Goal: Information Seeking & Learning: Compare options

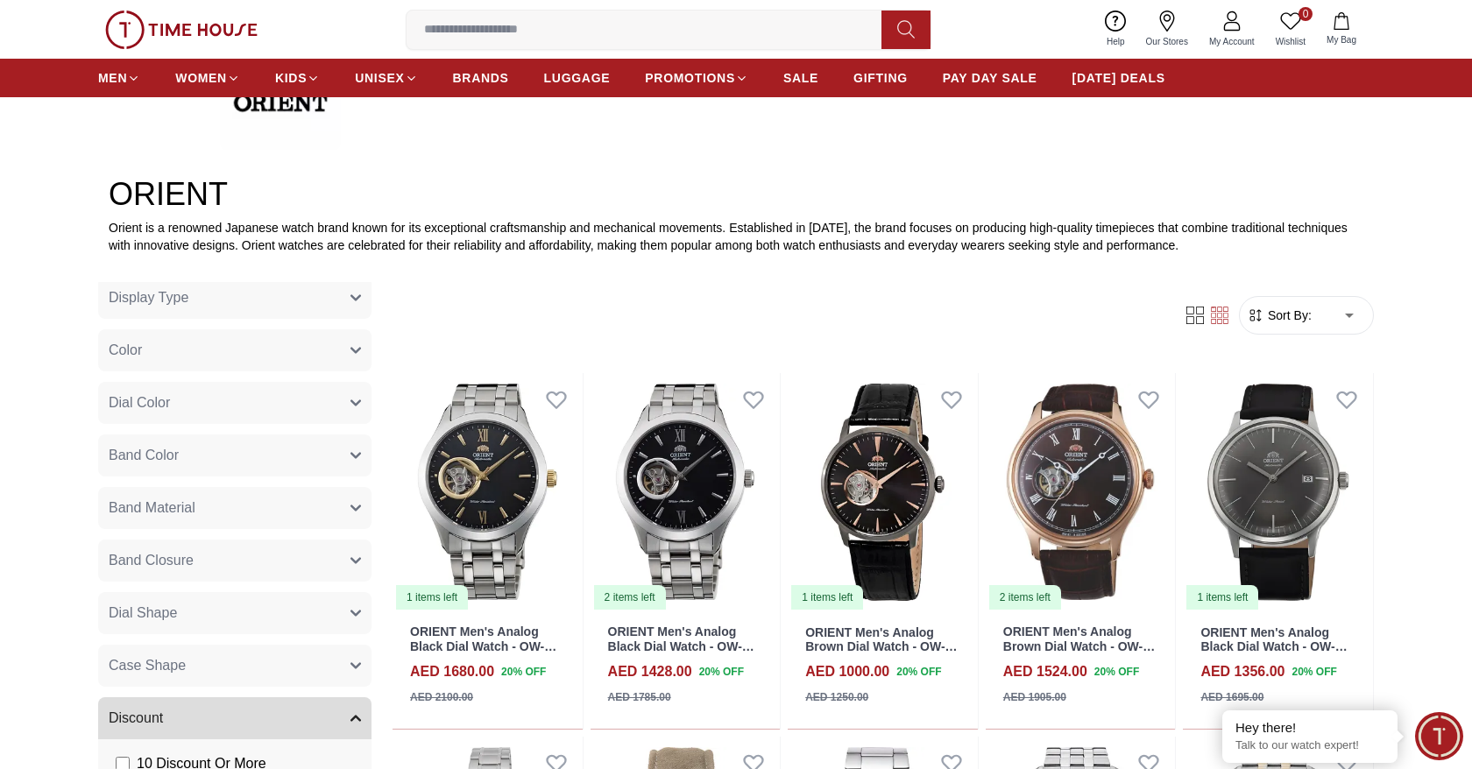
scroll to position [492, 0]
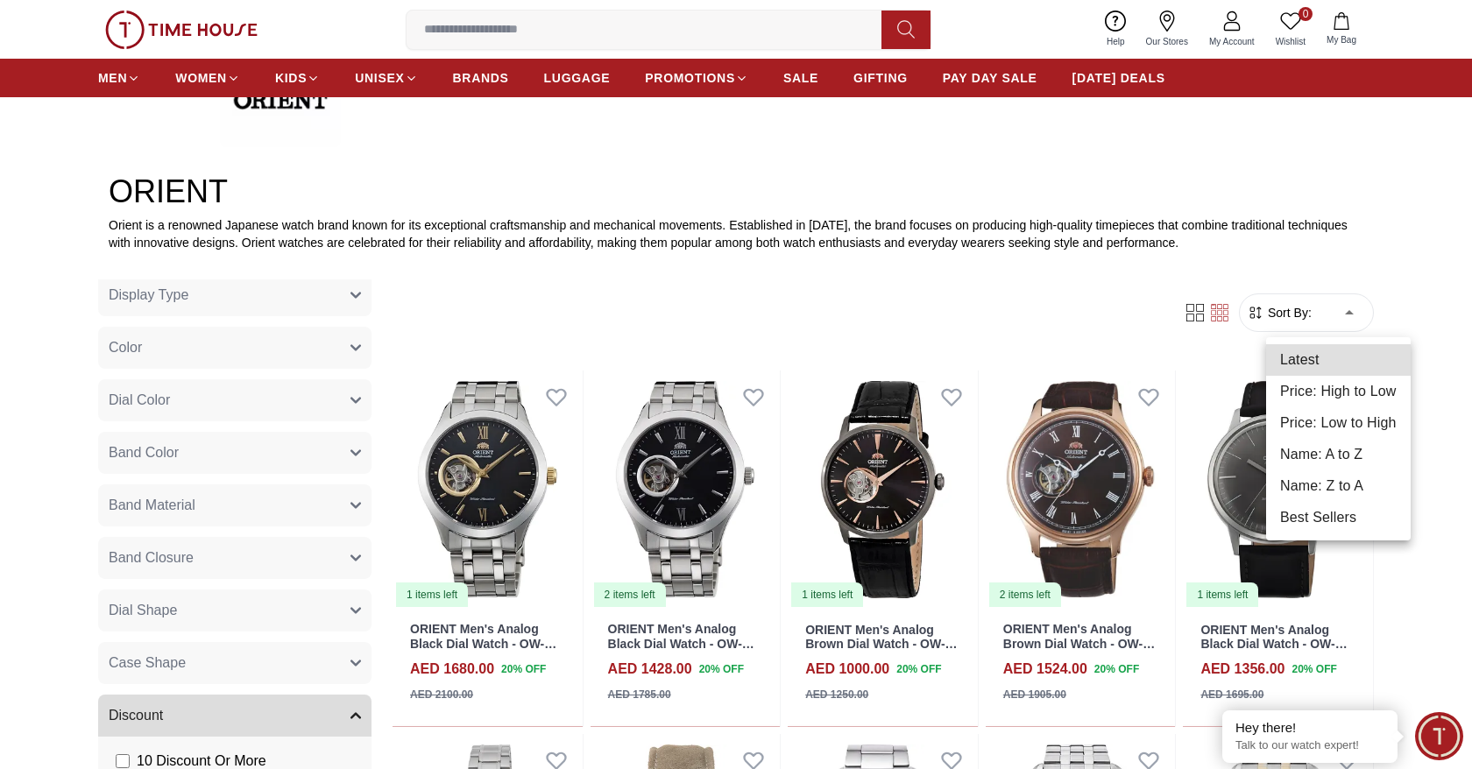
click at [1312, 396] on li "Price: High to Low" at bounding box center [1338, 392] width 145 height 32
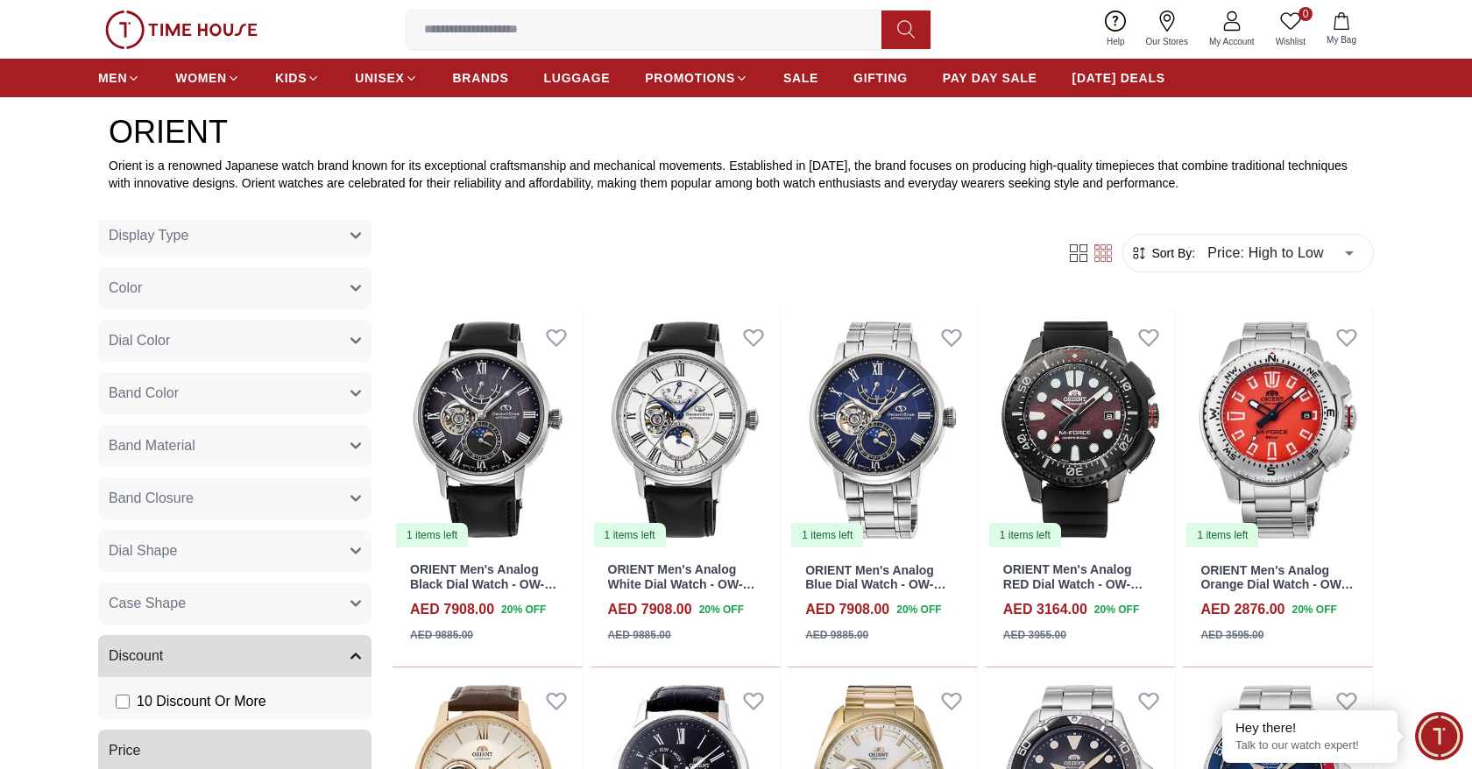
scroll to position [560, 0]
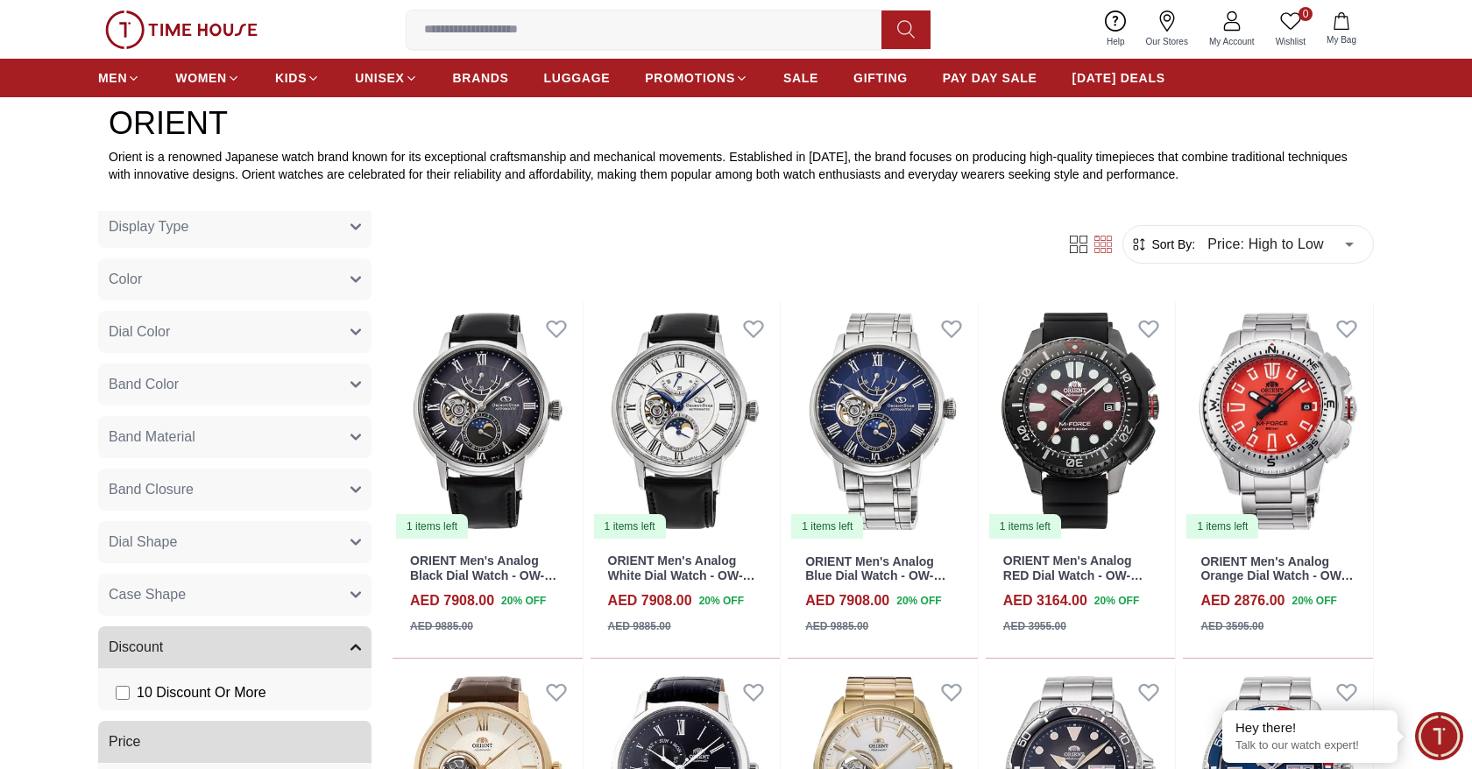
click at [347, 590] on button "Case Shape" at bounding box center [234, 595] width 273 height 42
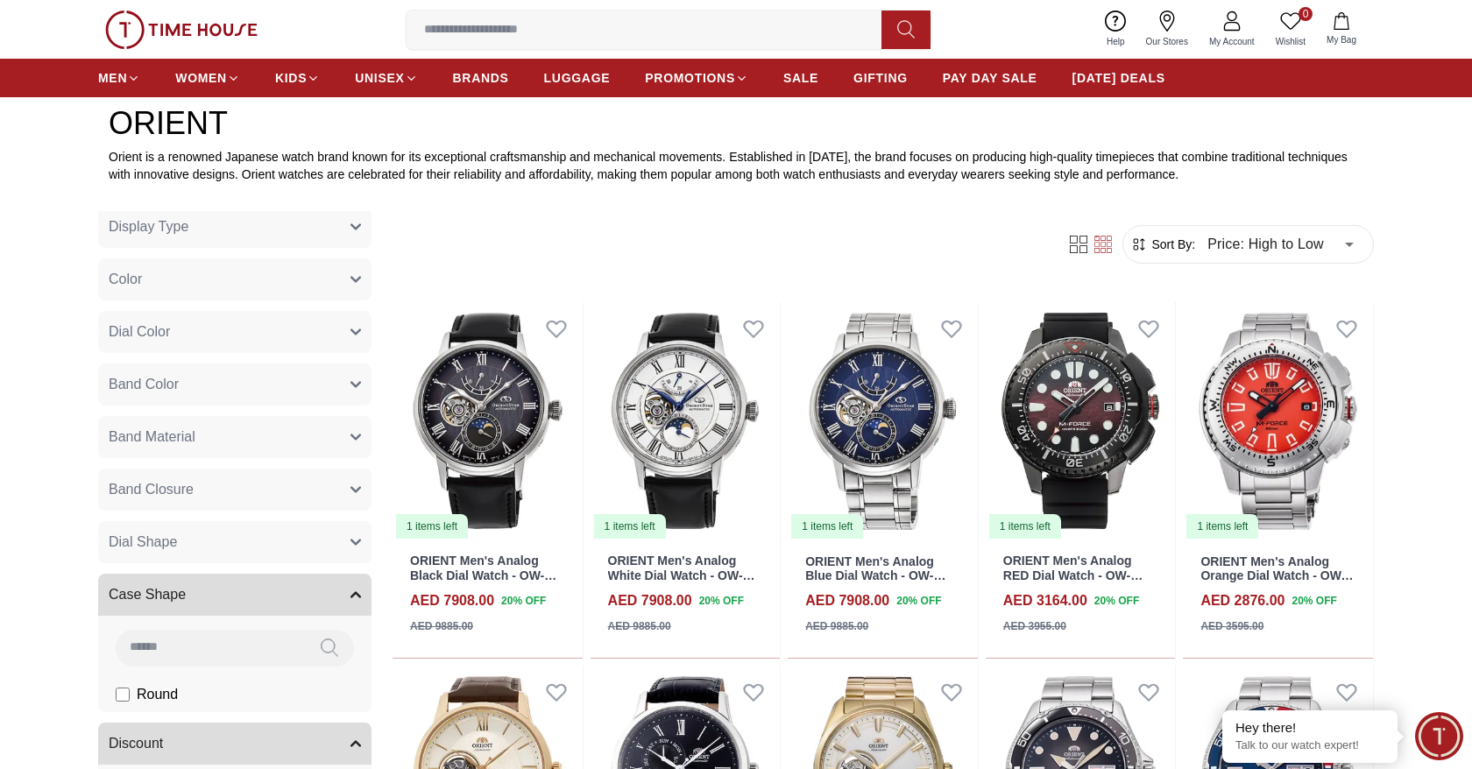
click at [351, 541] on icon "button" at bounding box center [356, 542] width 11 height 11
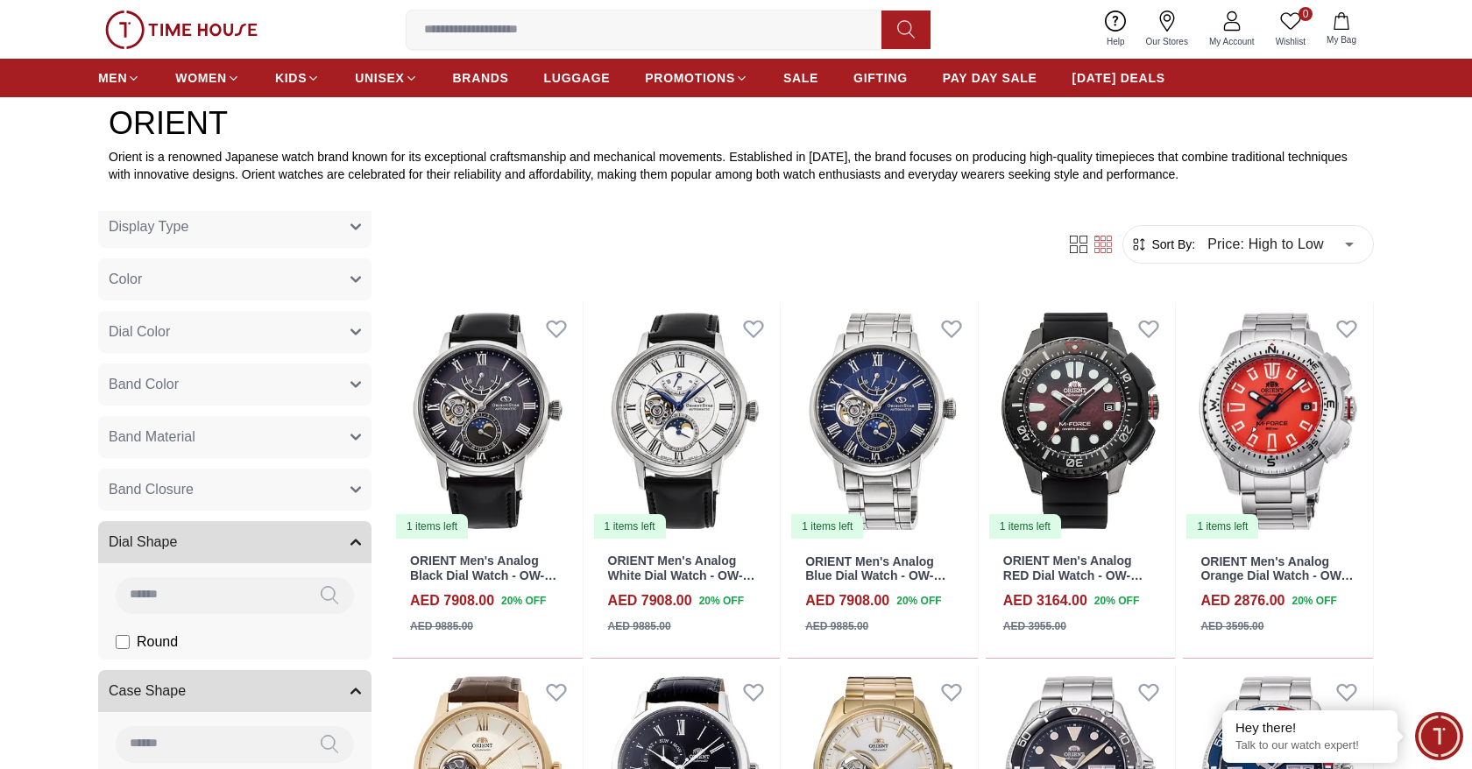
click at [351, 493] on icon "button" at bounding box center [356, 490] width 11 height 11
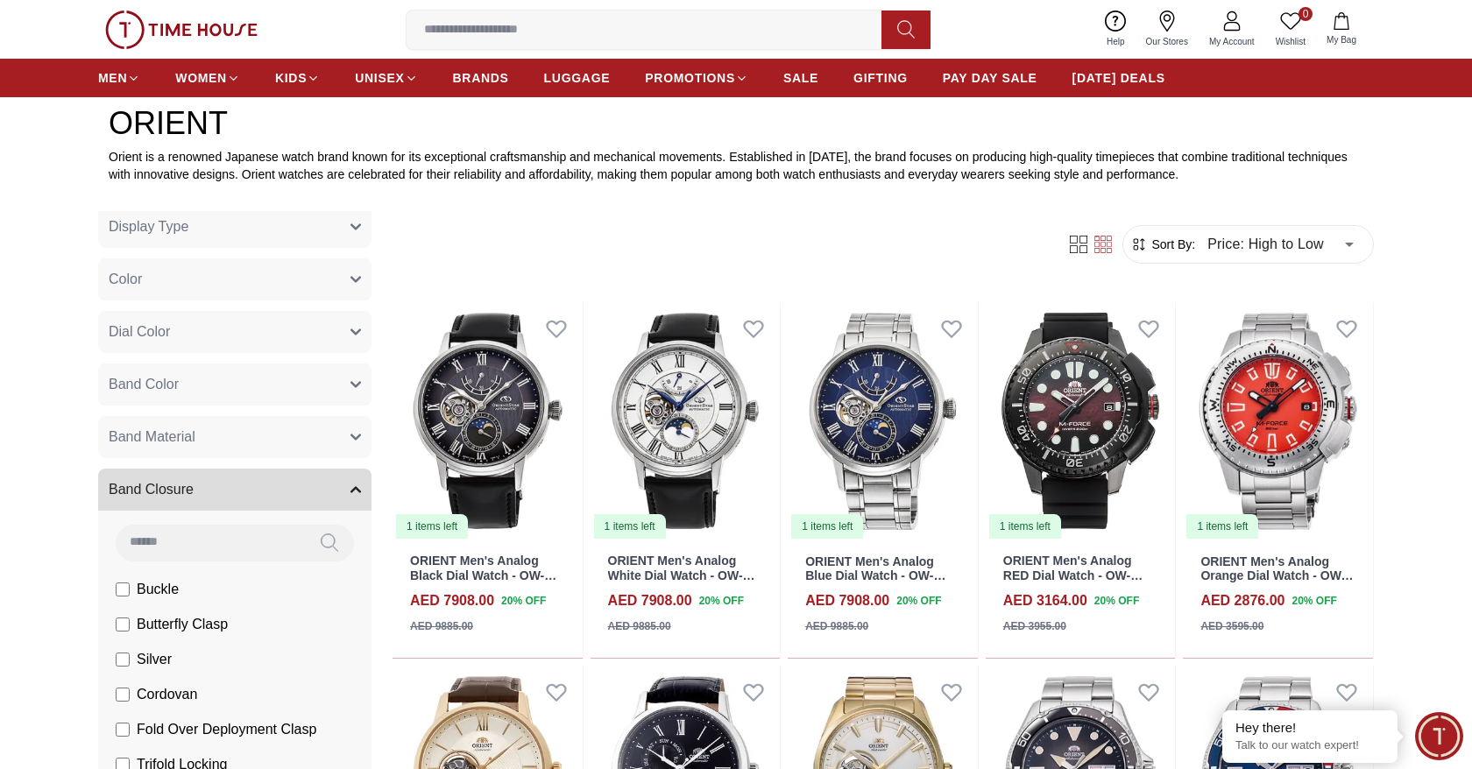
click at [351, 435] on icon "button" at bounding box center [355, 437] width 9 height 4
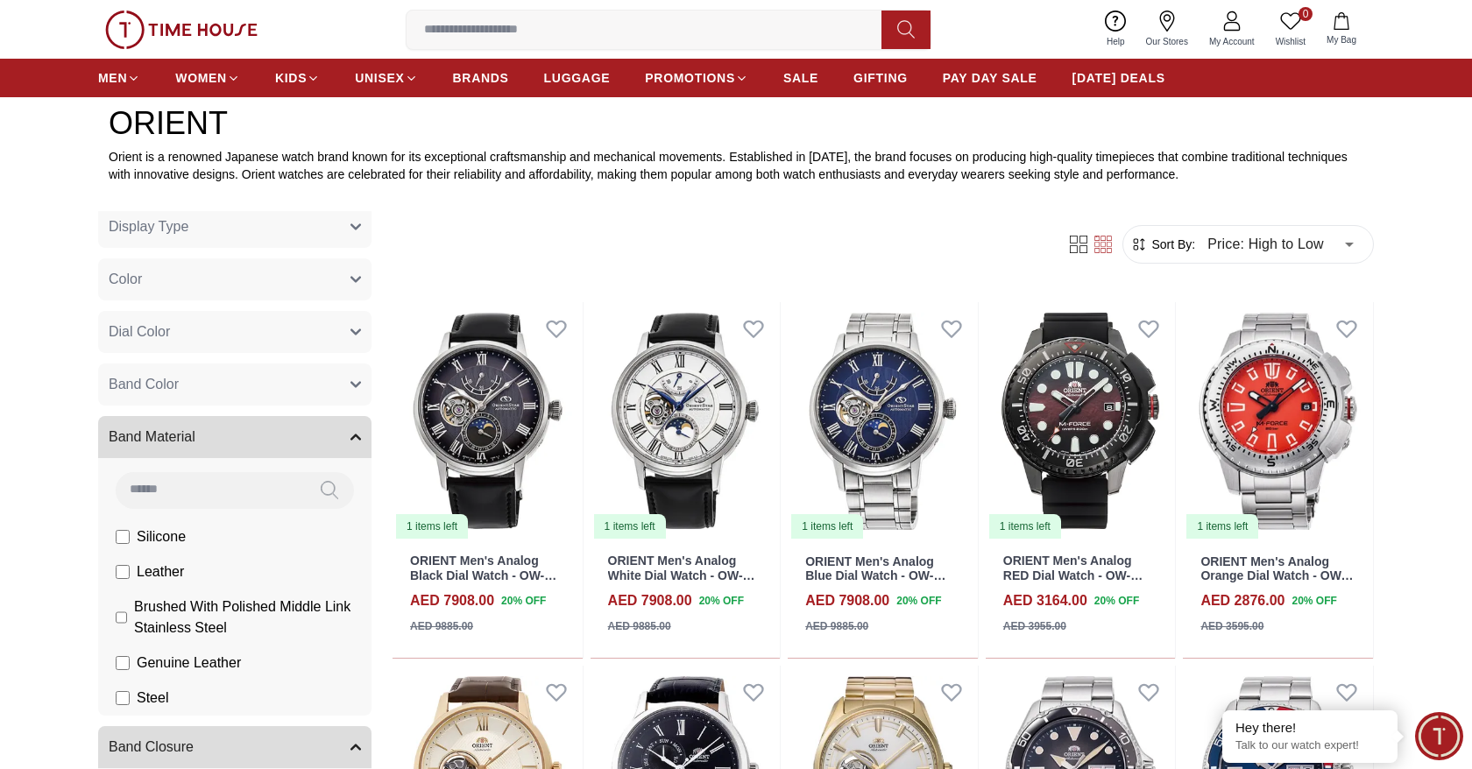
click at [355, 380] on icon "button" at bounding box center [356, 384] width 11 height 11
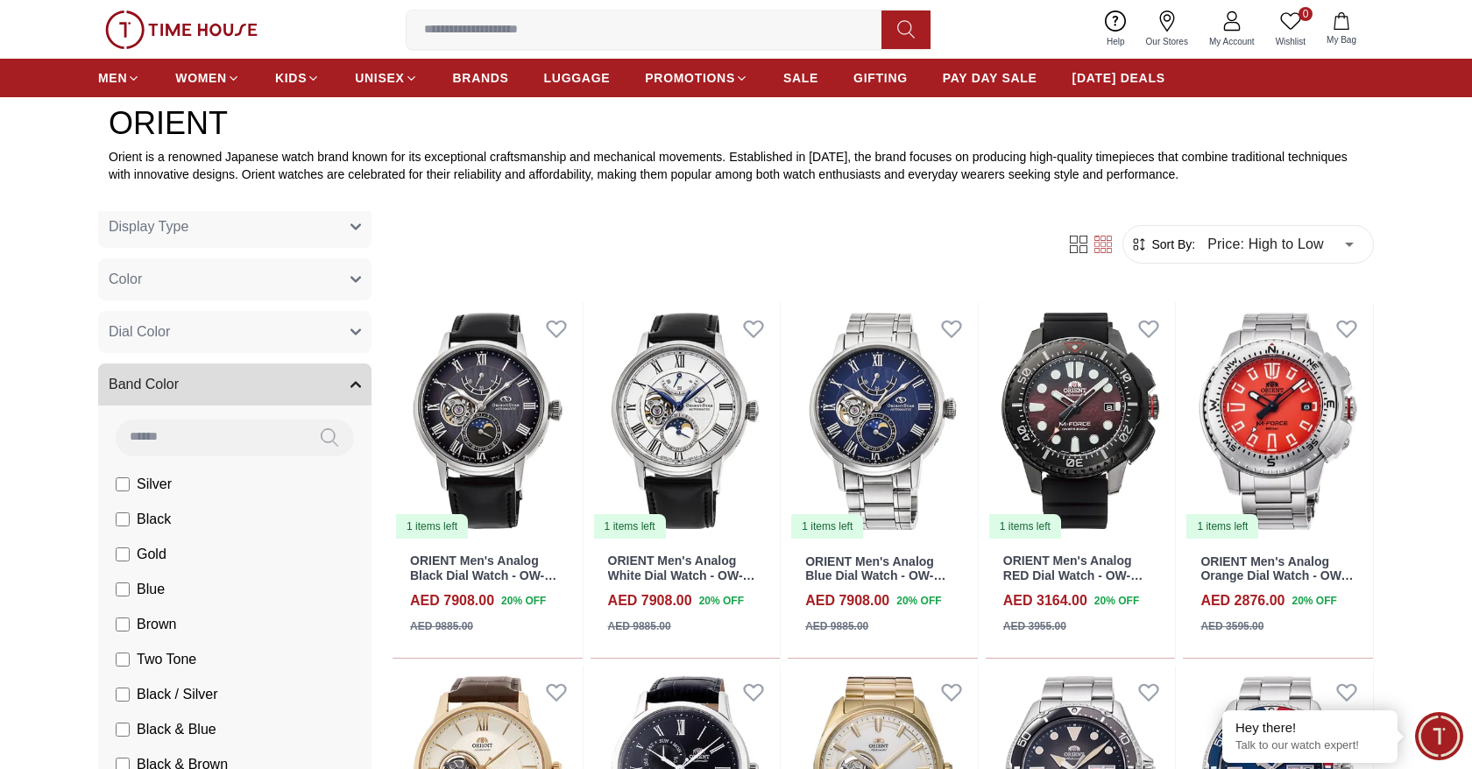
click at [363, 335] on button "Dial Color" at bounding box center [234, 332] width 273 height 42
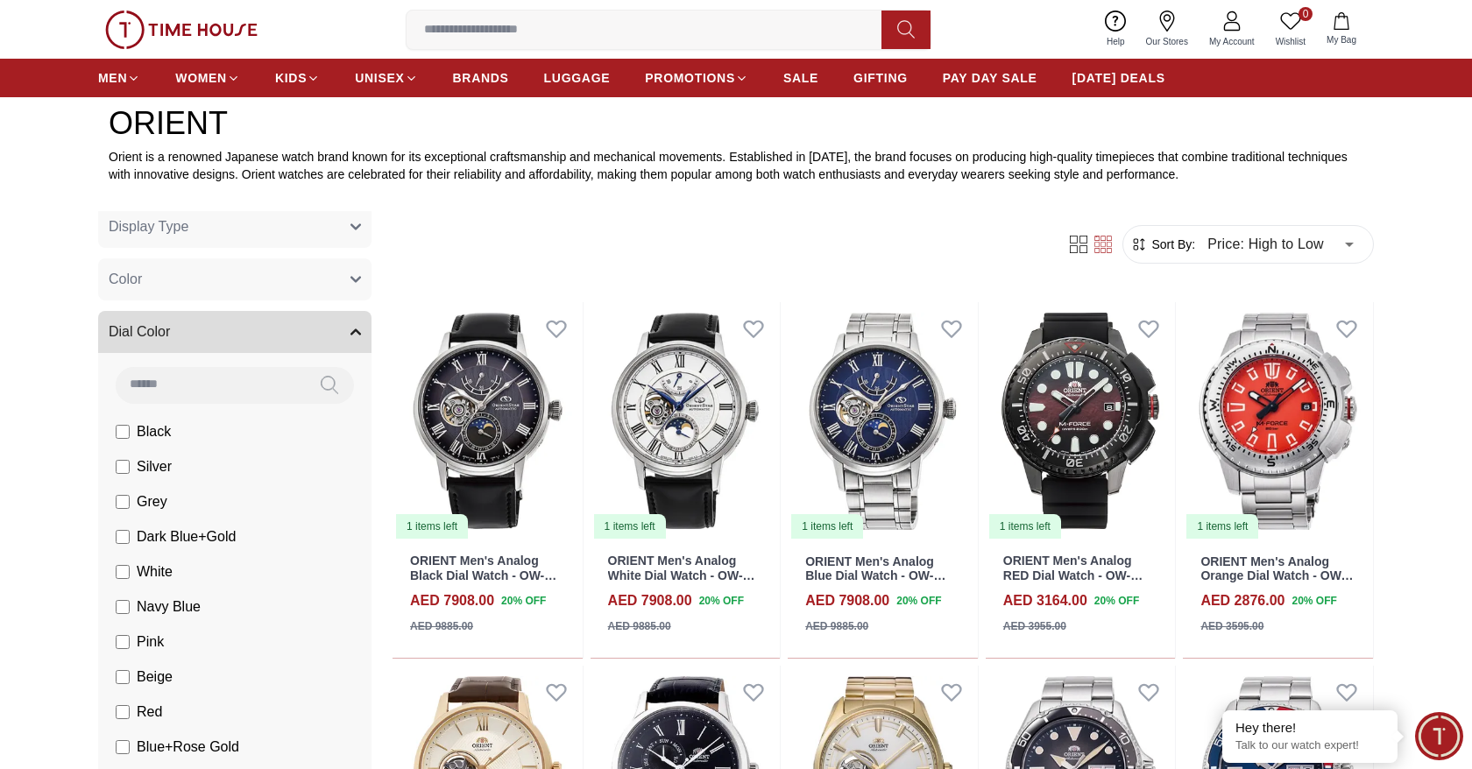
click at [367, 287] on button "Color" at bounding box center [234, 280] width 273 height 42
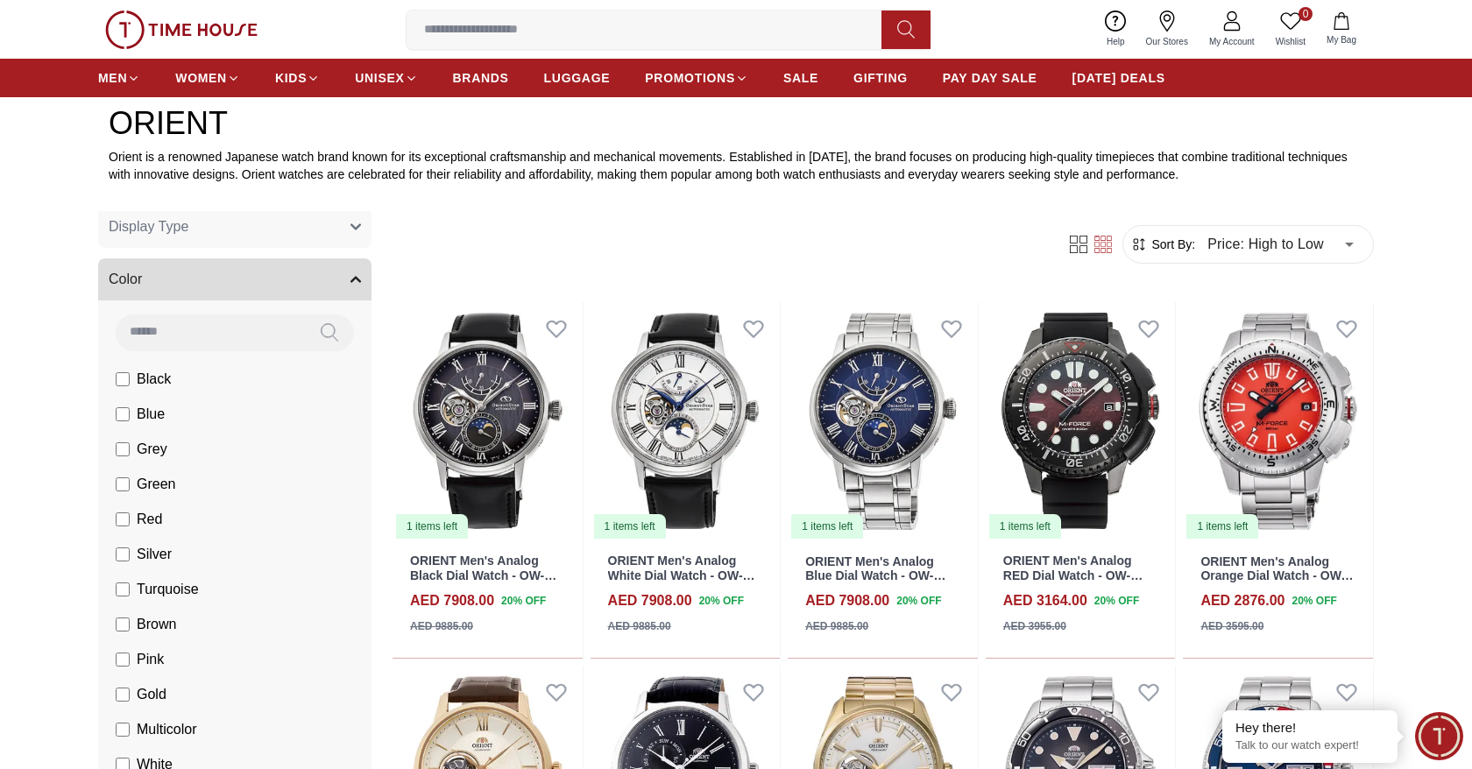
click at [365, 224] on button "Display Type" at bounding box center [234, 227] width 273 height 42
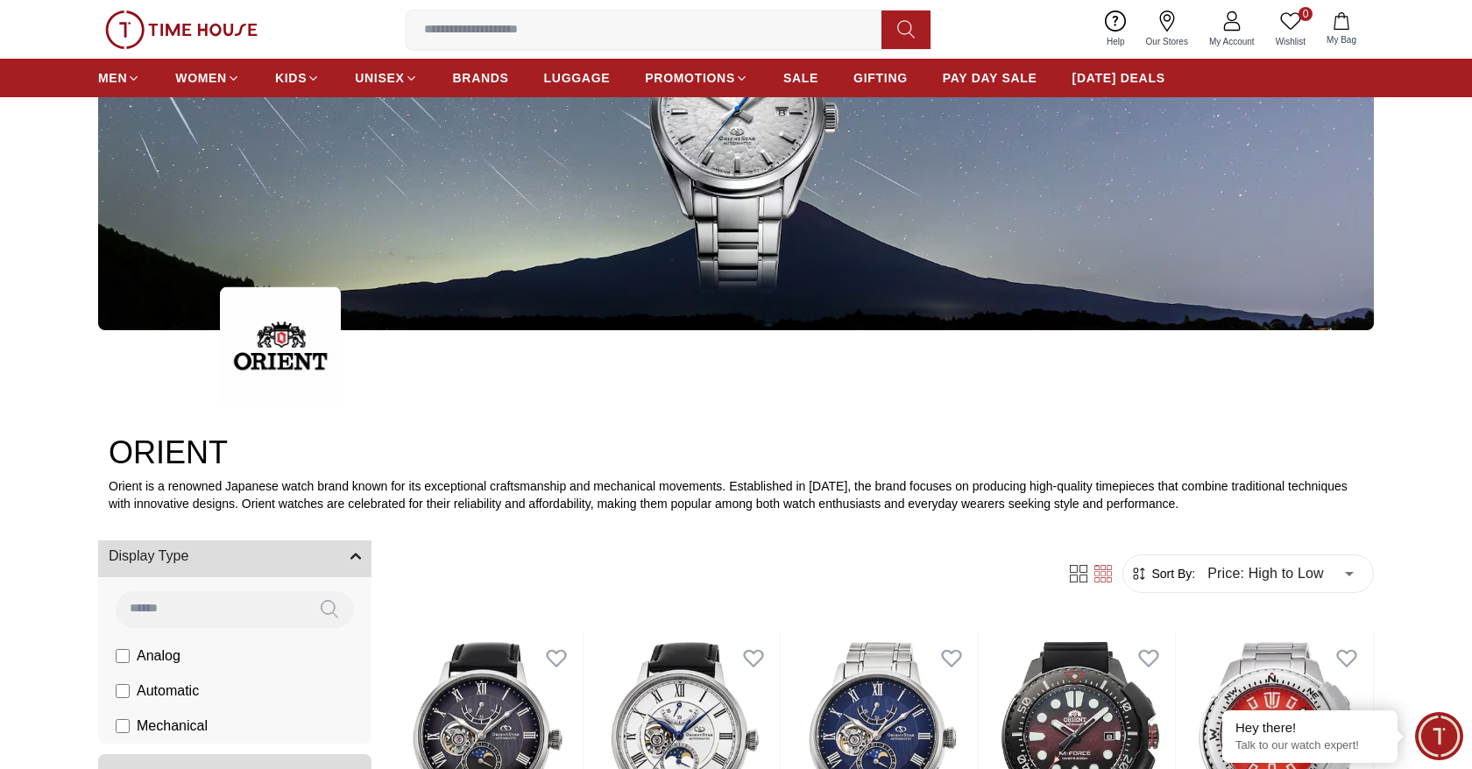
scroll to position [259, 0]
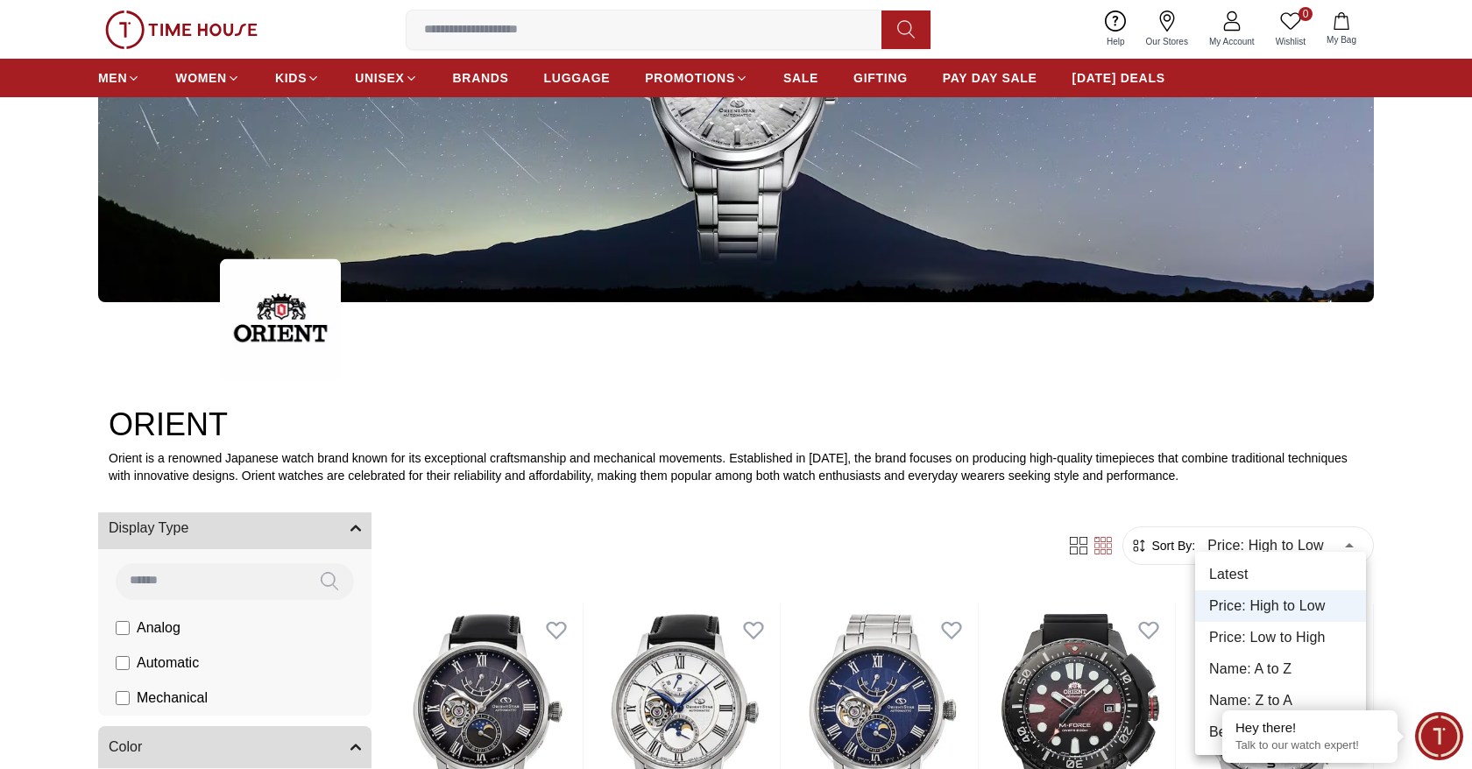
click at [1228, 641] on li "Price: Low to High" at bounding box center [1280, 638] width 171 height 32
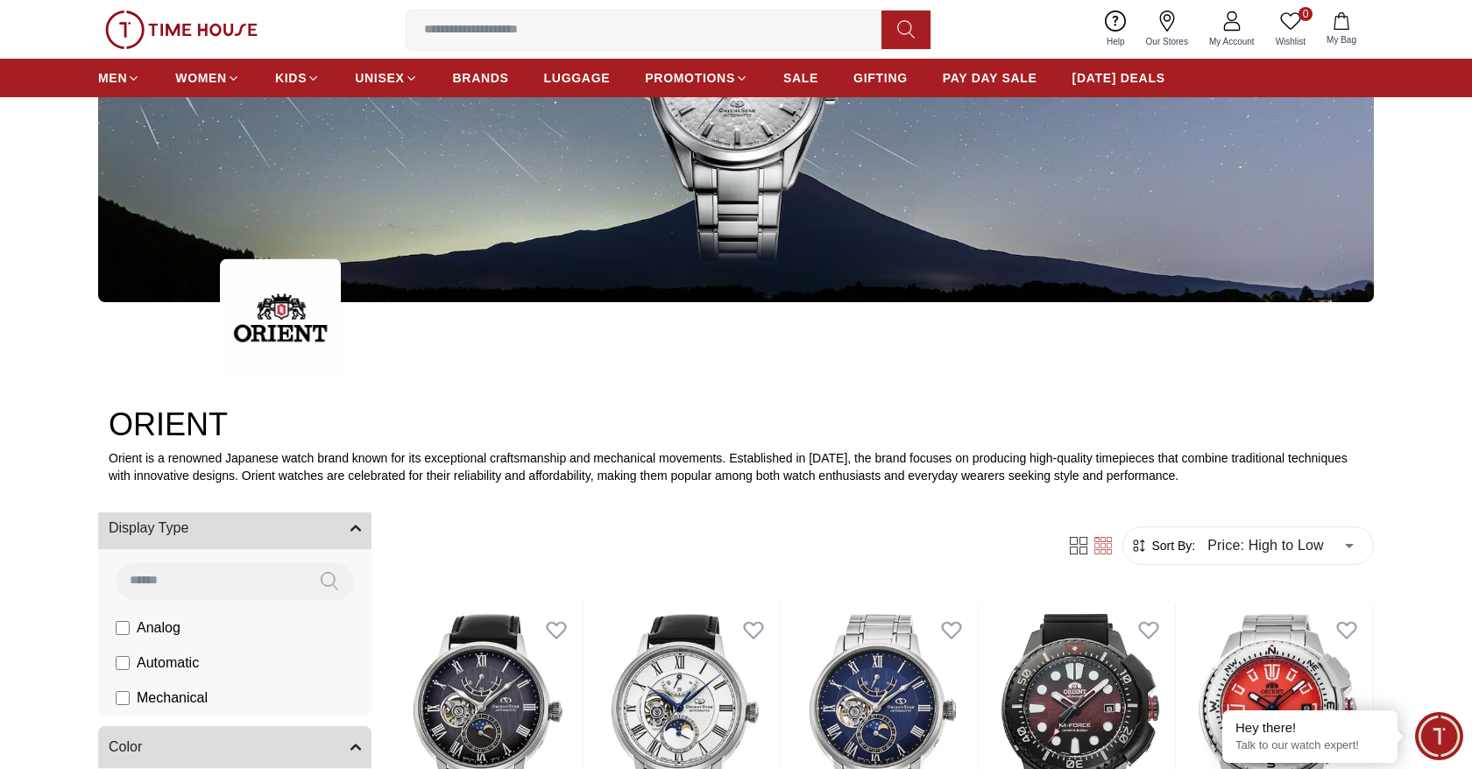
type input "*"
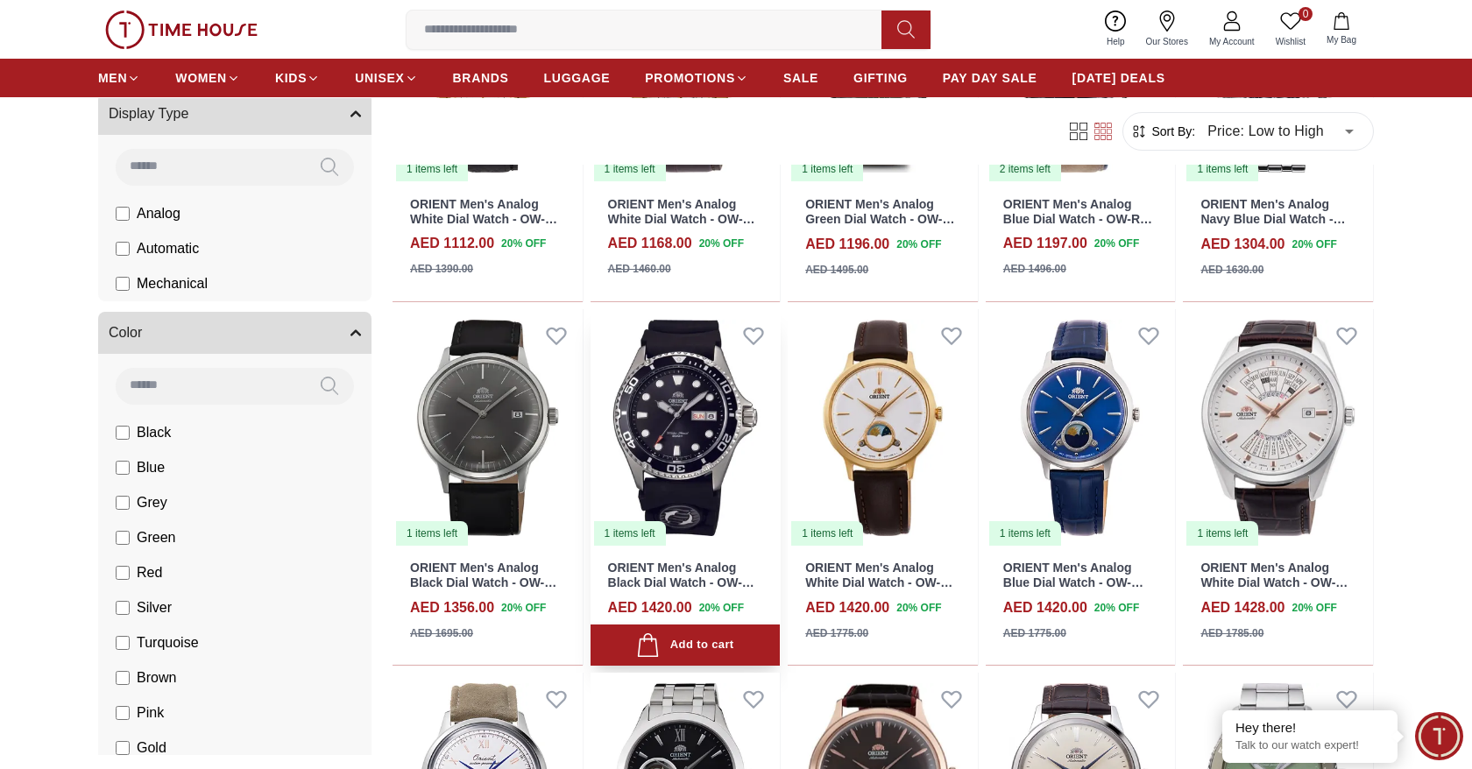
scroll to position [1263, 0]
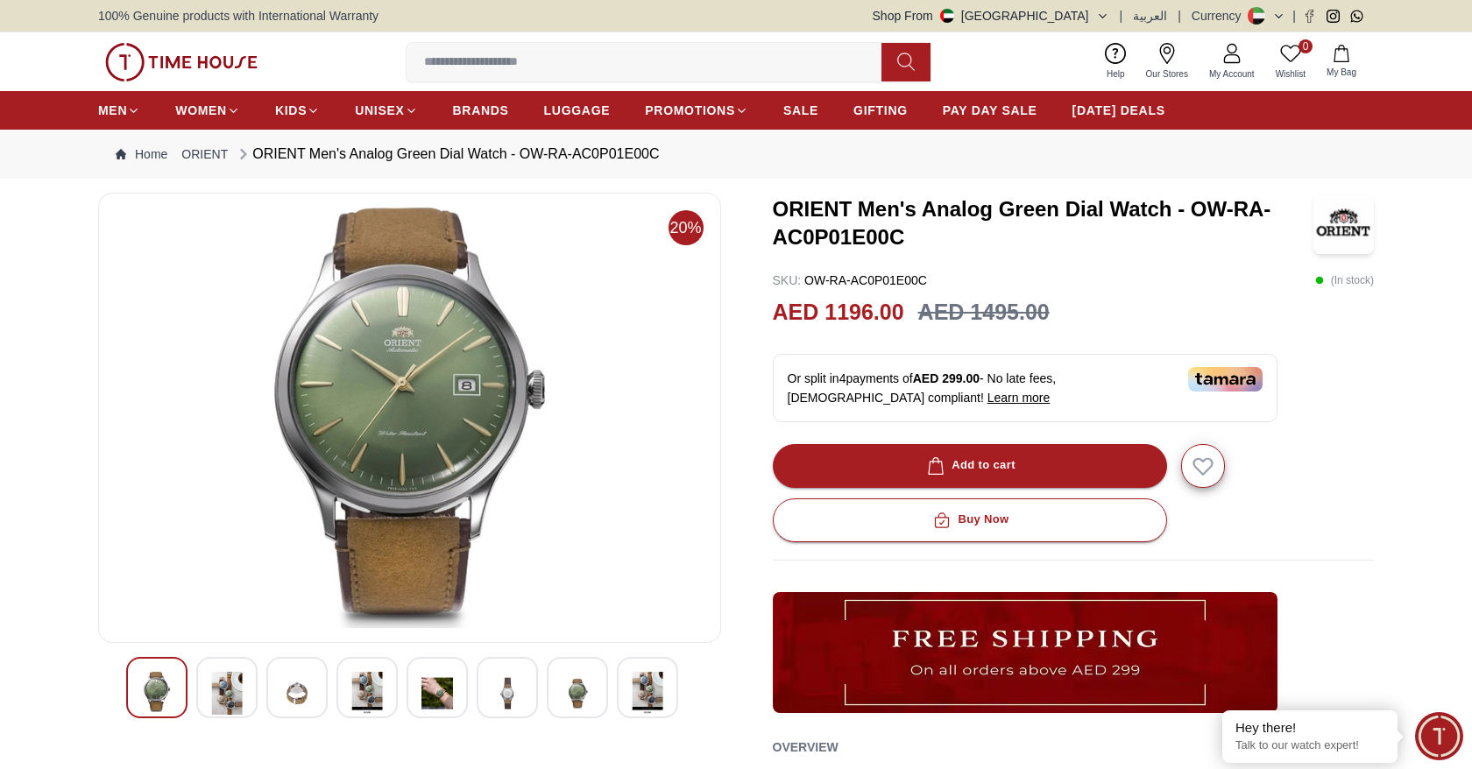
click at [223, 688] on img at bounding box center [227, 693] width 32 height 43
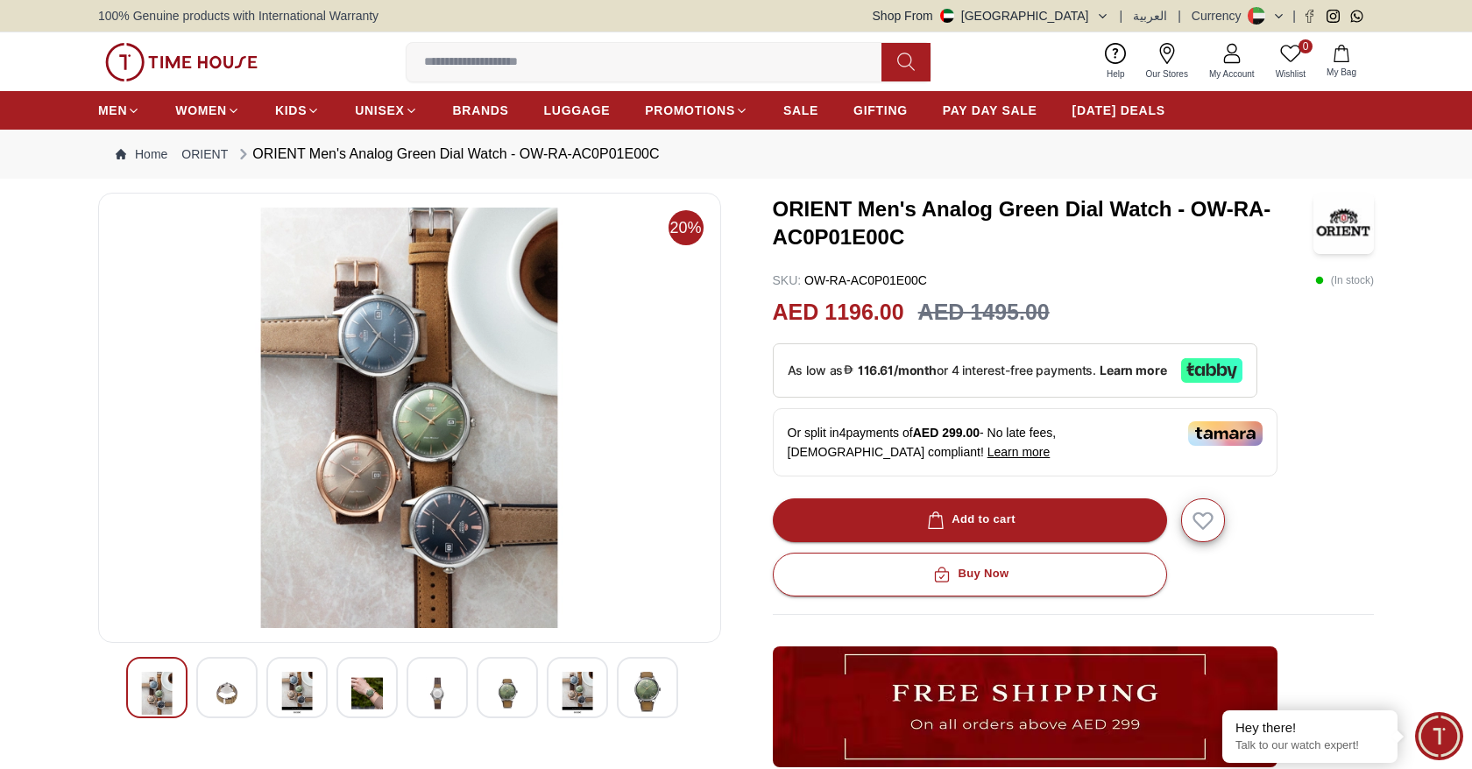
click at [224, 698] on img at bounding box center [227, 693] width 32 height 43
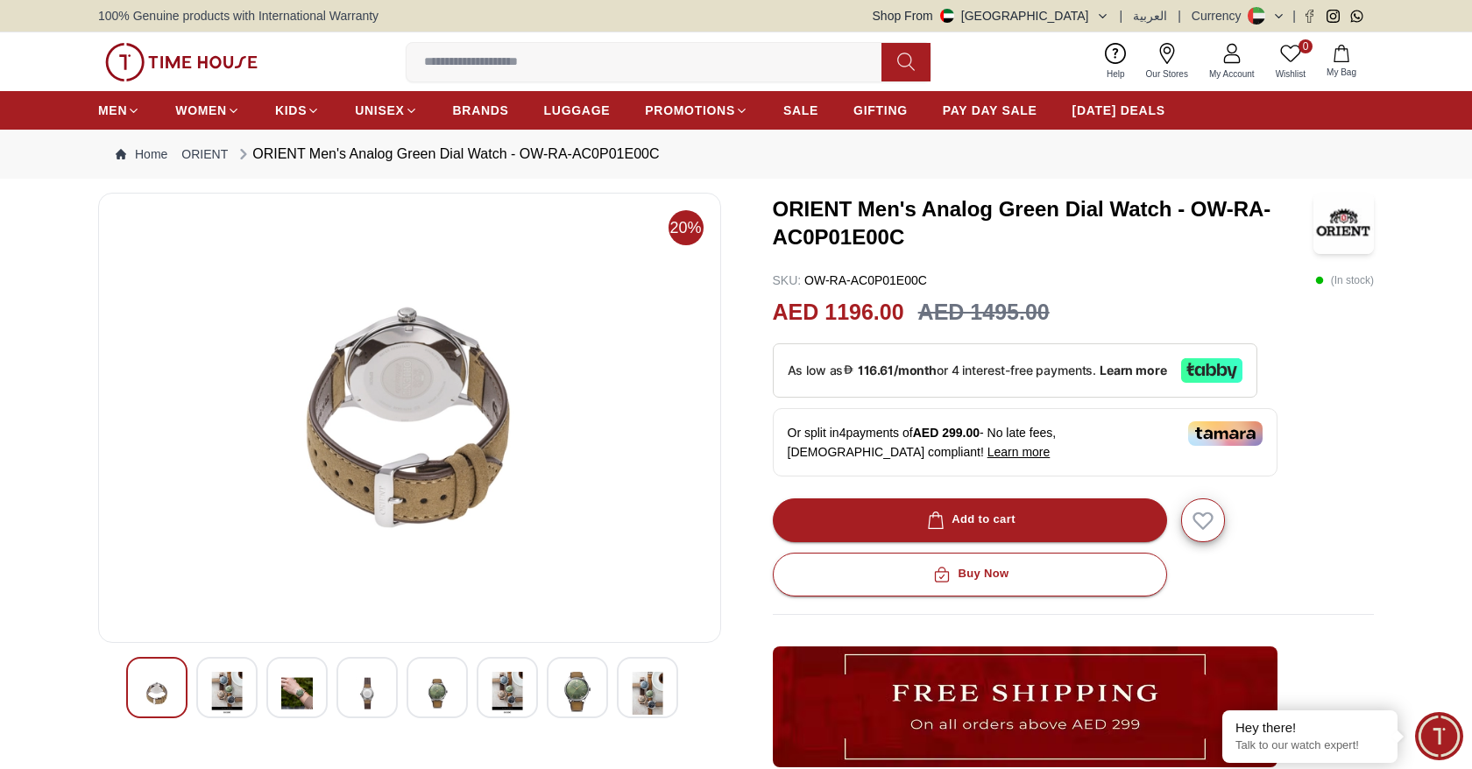
click at [291, 689] on img at bounding box center [297, 693] width 32 height 43
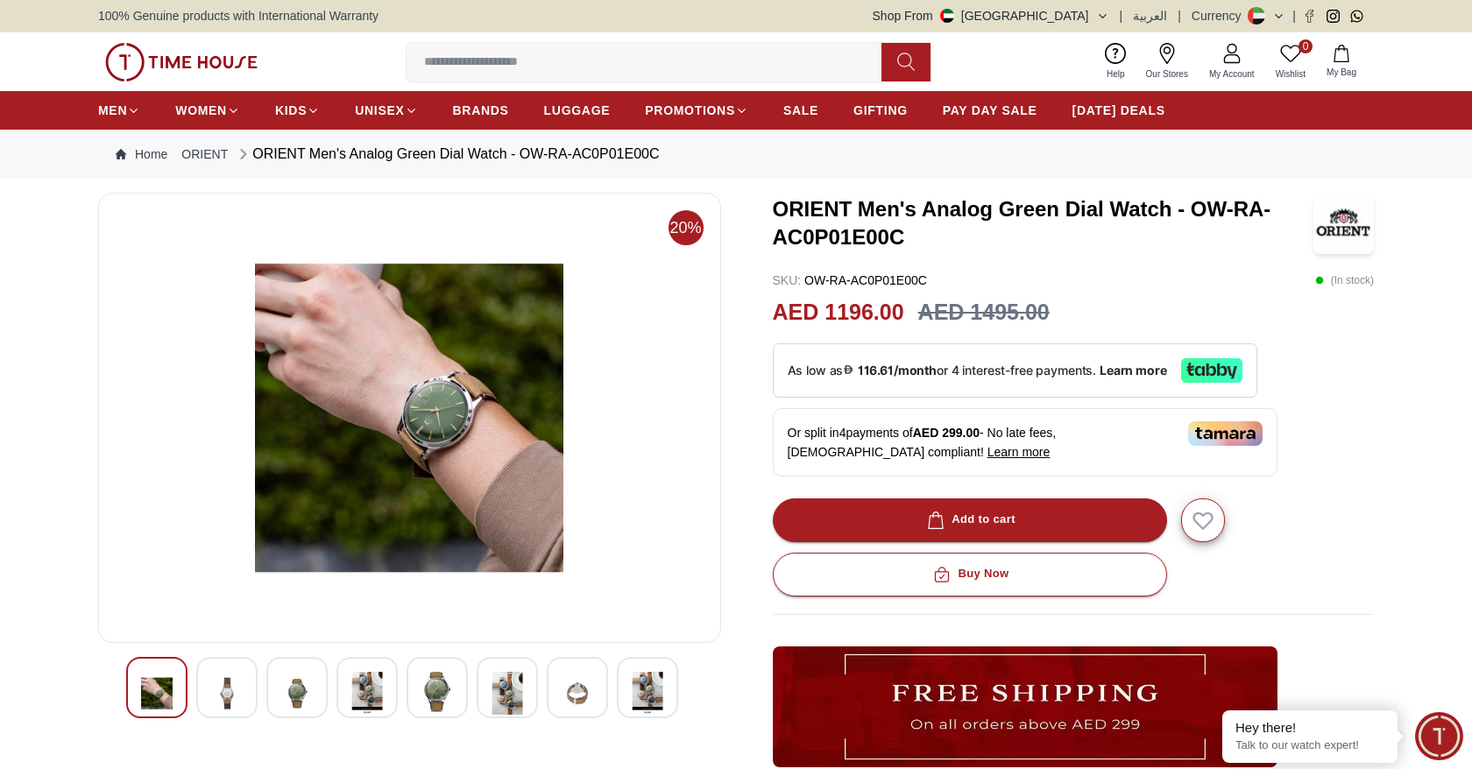
click at [353, 684] on img at bounding box center [367, 693] width 32 height 43
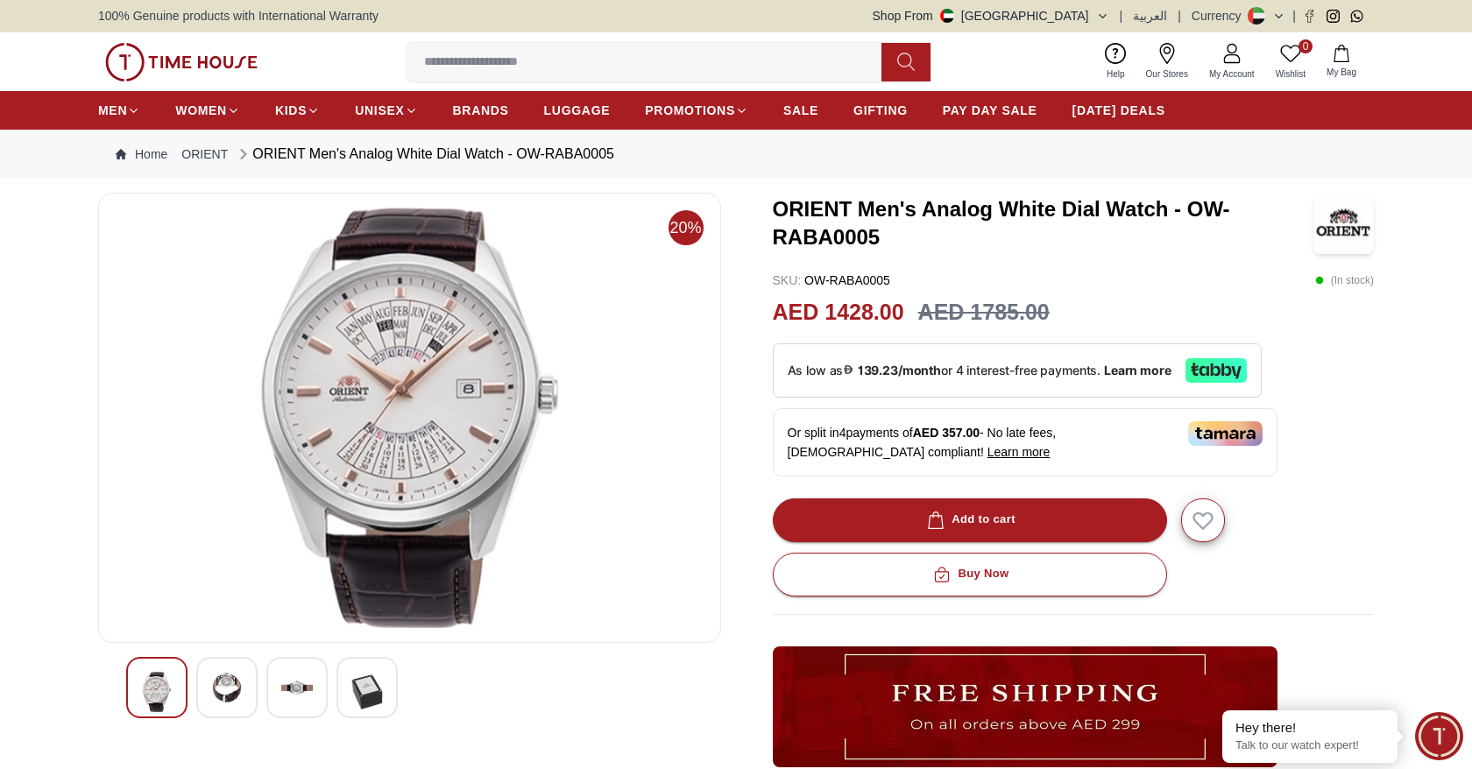
click at [234, 688] on img at bounding box center [227, 688] width 32 height 32
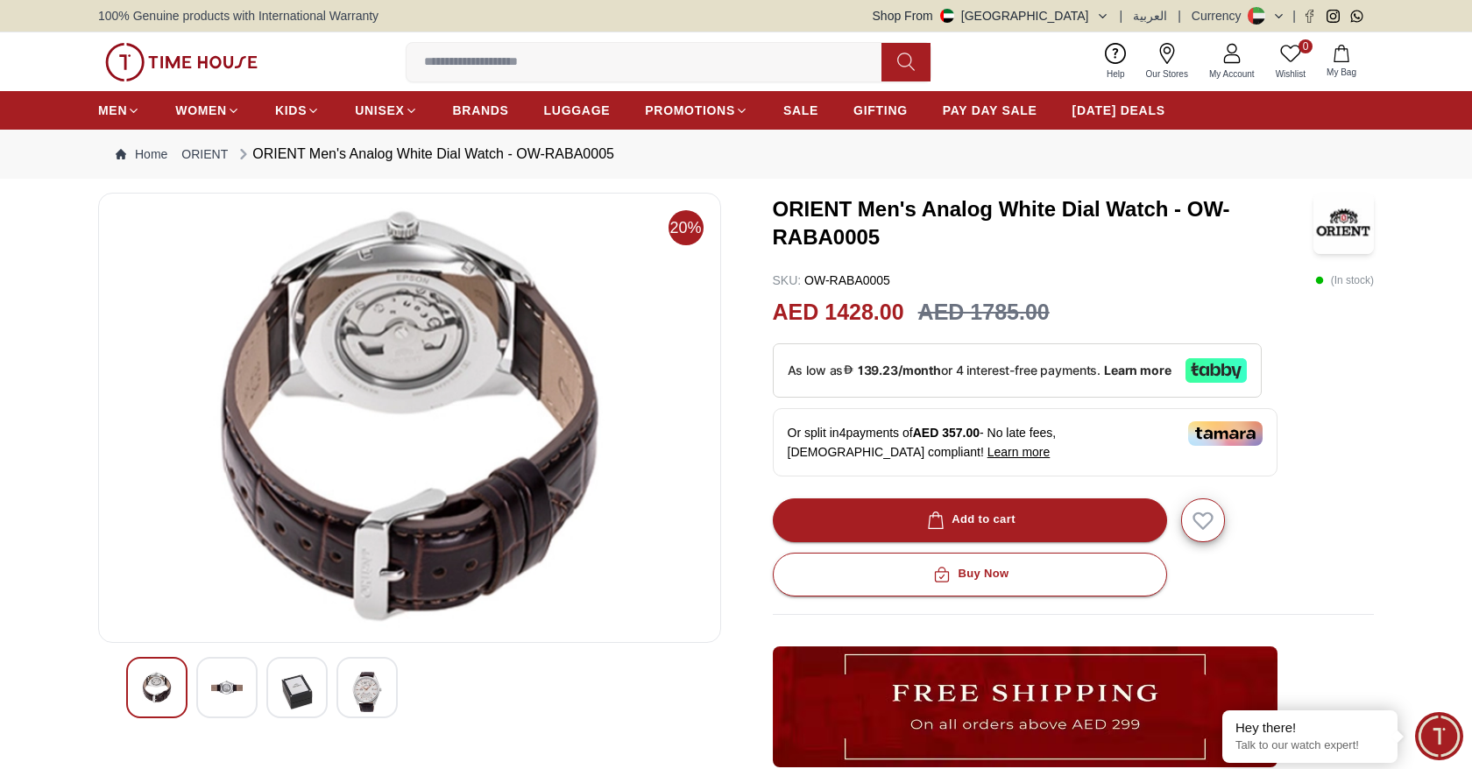
click at [161, 687] on img at bounding box center [157, 688] width 32 height 32
click at [802, 210] on h3 "ORIENT Men's Analog White Dial Watch - OW-RABA0005" at bounding box center [1044, 223] width 542 height 56
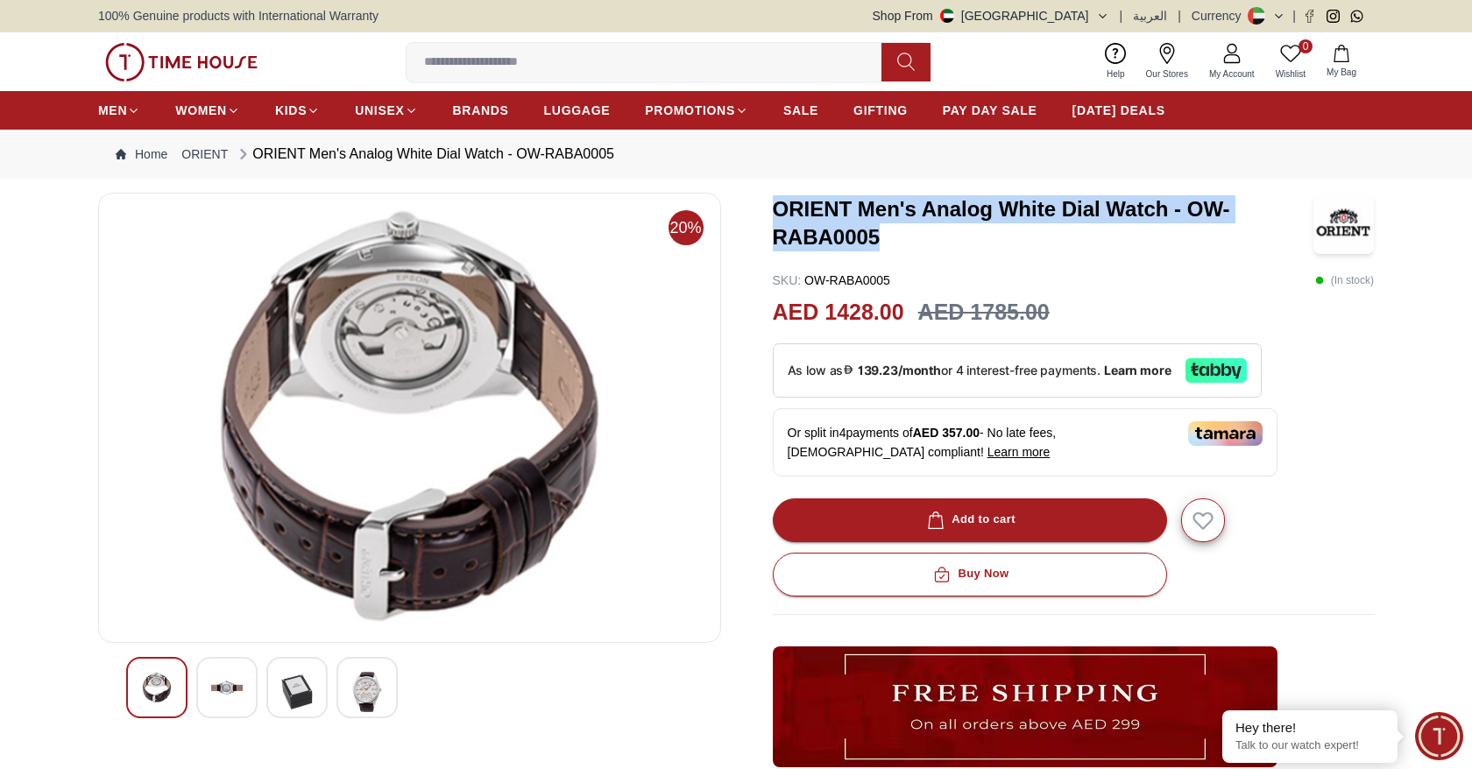
drag, startPoint x: 780, startPoint y: 211, endPoint x: 980, endPoint y: 246, distance: 202.9
click at [981, 246] on h3 "ORIENT Men's Analog White Dial Watch - OW-RABA0005" at bounding box center [1044, 223] width 542 height 56
click at [980, 246] on h3 "ORIENT Men's Analog White Dial Watch - OW-RABA0005" at bounding box center [1044, 223] width 542 height 56
